Goal: Task Accomplishment & Management: Manage account settings

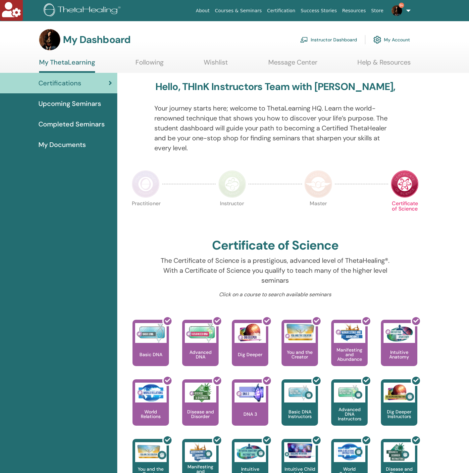
click at [343, 41] on link "Instructor Dashboard" at bounding box center [328, 39] width 57 height 15
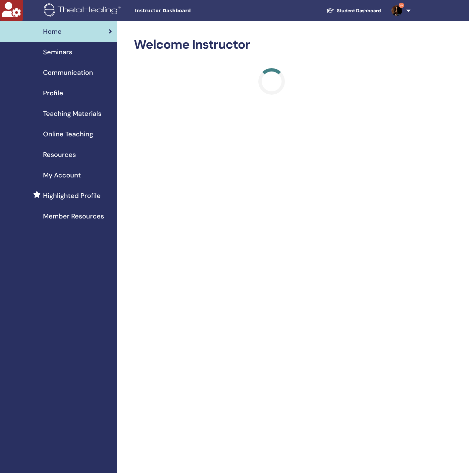
click at [76, 54] on div "Seminars" at bounding box center [58, 52] width 107 height 10
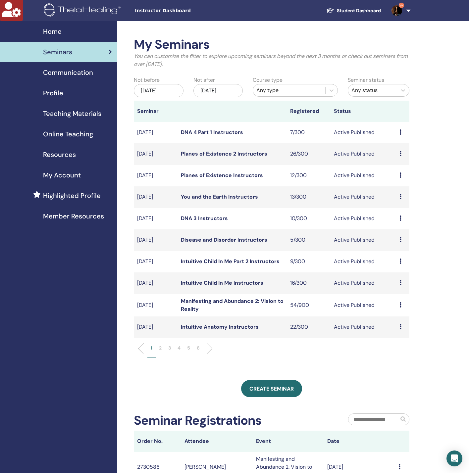
click at [223, 95] on div "Dec/27, 2025" at bounding box center [218, 90] width 50 height 13
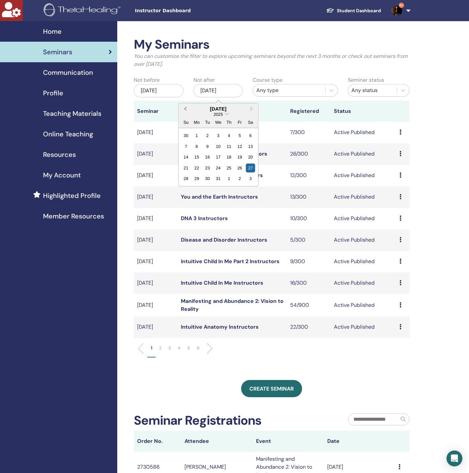
click at [184, 112] on button "Previous Month" at bounding box center [184, 109] width 11 height 11
click at [218, 179] on div "1" at bounding box center [218, 178] width 9 height 9
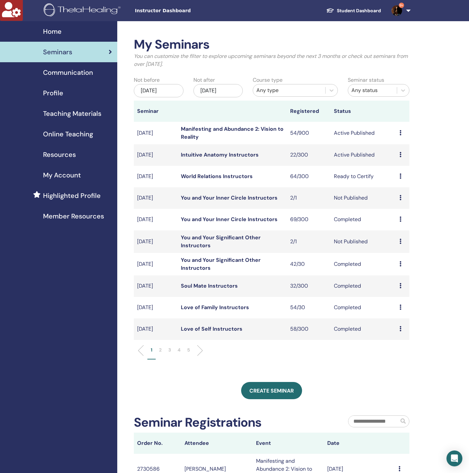
click at [207, 128] on link "Manifesting and Abundance 2: Vision to Reality" at bounding box center [232, 132] width 103 height 15
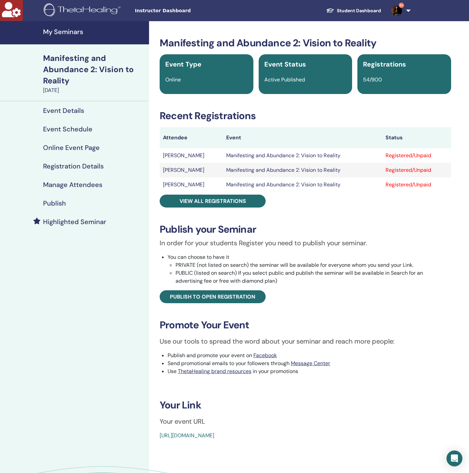
click at [84, 185] on h4 "Manage Attendees" at bounding box center [72, 185] width 59 height 8
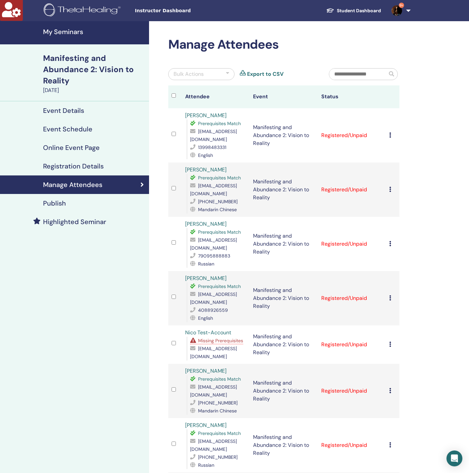
click at [217, 237] on span "zavshow@gmail.com" at bounding box center [213, 244] width 47 height 14
copy span "zavshow@gmail.com"
click at [215, 291] on span "gtaibek@gmail.com" at bounding box center [213, 298] width 47 height 14
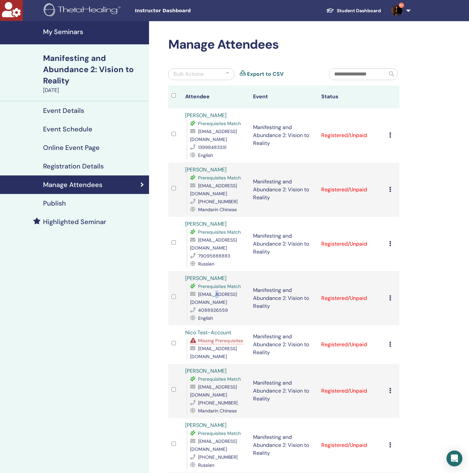
click at [215, 291] on span "gtaibek@gmail.com" at bounding box center [213, 298] width 47 height 14
copy span "gtaibek@gmail.com"
click at [218, 131] on span "82226218@qq.com" at bounding box center [213, 135] width 47 height 14
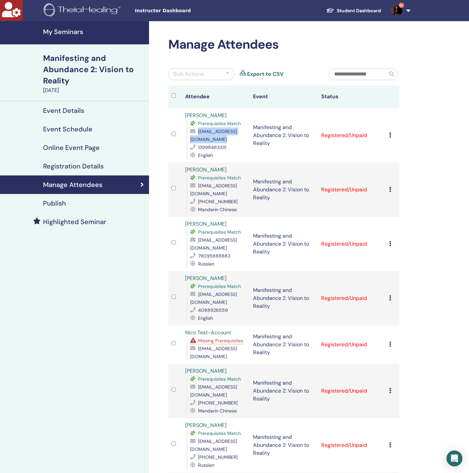
click at [218, 131] on span "82226218@qq.com" at bounding box center [213, 135] width 47 height 14
copy span "82226218@qq.com"
click at [211, 291] on span "gtaibek@gmail.com" at bounding box center [213, 298] width 47 height 14
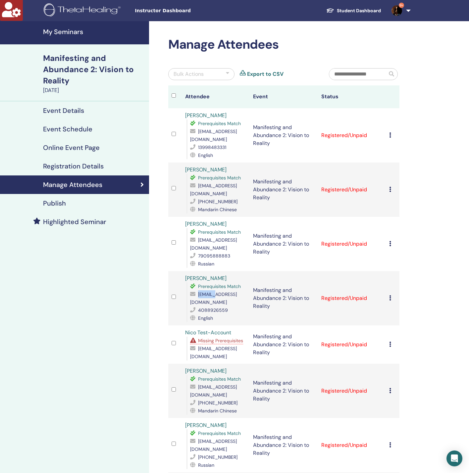
click at [211, 291] on span "gtaibek@gmail.com" at bounding box center [213, 298] width 47 height 14
copy span "gtaibek@gmail.com"
